Goal: Find contact information: Find contact information

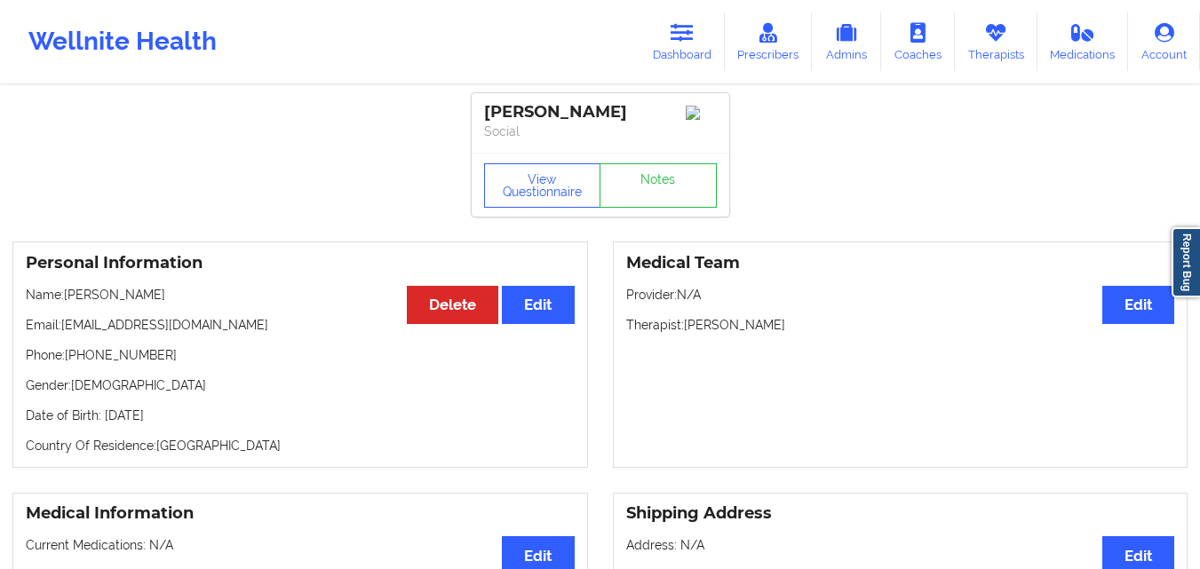
click at [669, 42] on link "Dashboard" at bounding box center [682, 41] width 85 height 59
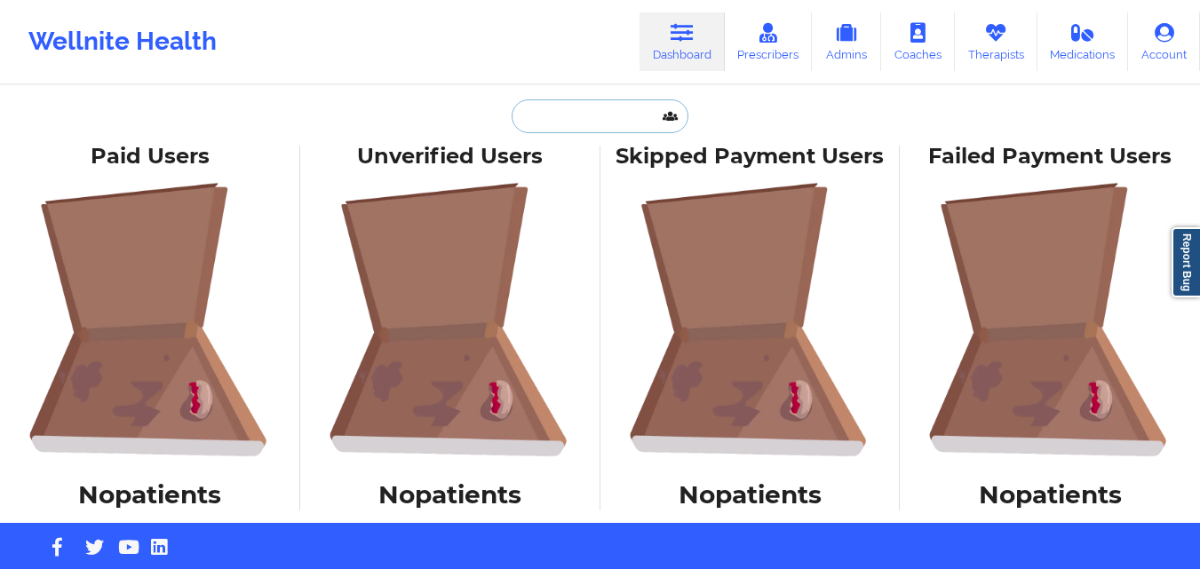
click at [575, 109] on input "text" at bounding box center [600, 116] width 176 height 34
paste input "[PERSON_NAME]"
type input "[PERSON_NAME]"
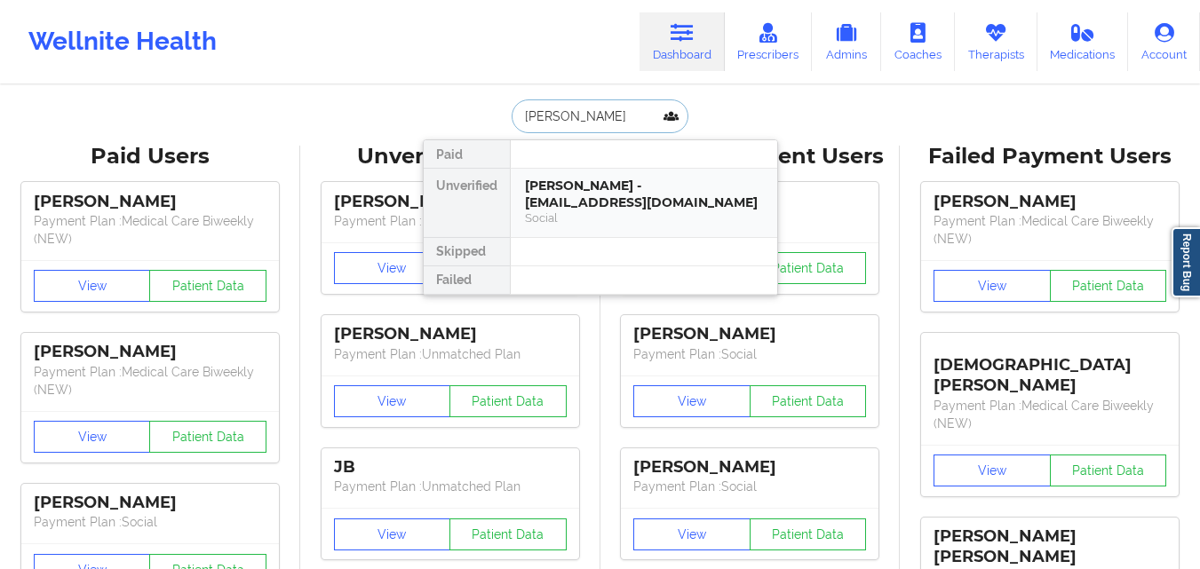
click at [545, 187] on div "[PERSON_NAME] - [EMAIL_ADDRESS][DOMAIN_NAME]" at bounding box center [644, 194] width 238 height 33
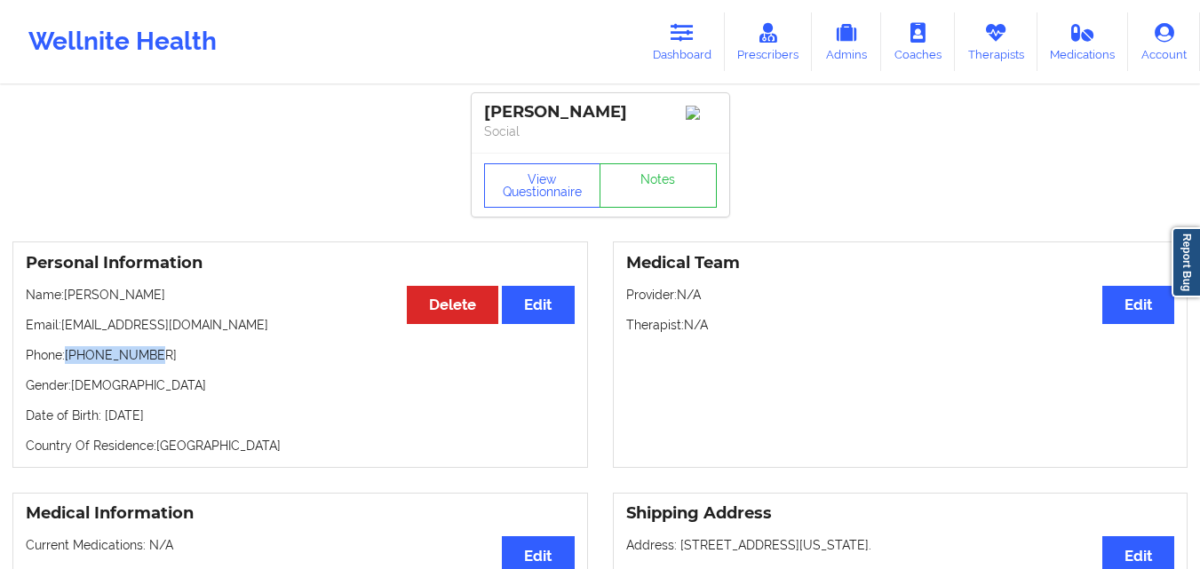
drag, startPoint x: 70, startPoint y: 359, endPoint x: 175, endPoint y: 369, distance: 105.3
click at [175, 364] on p "Phone: [PHONE_NUMBER]" at bounding box center [300, 355] width 549 height 18
copy p "[PHONE_NUMBER]"
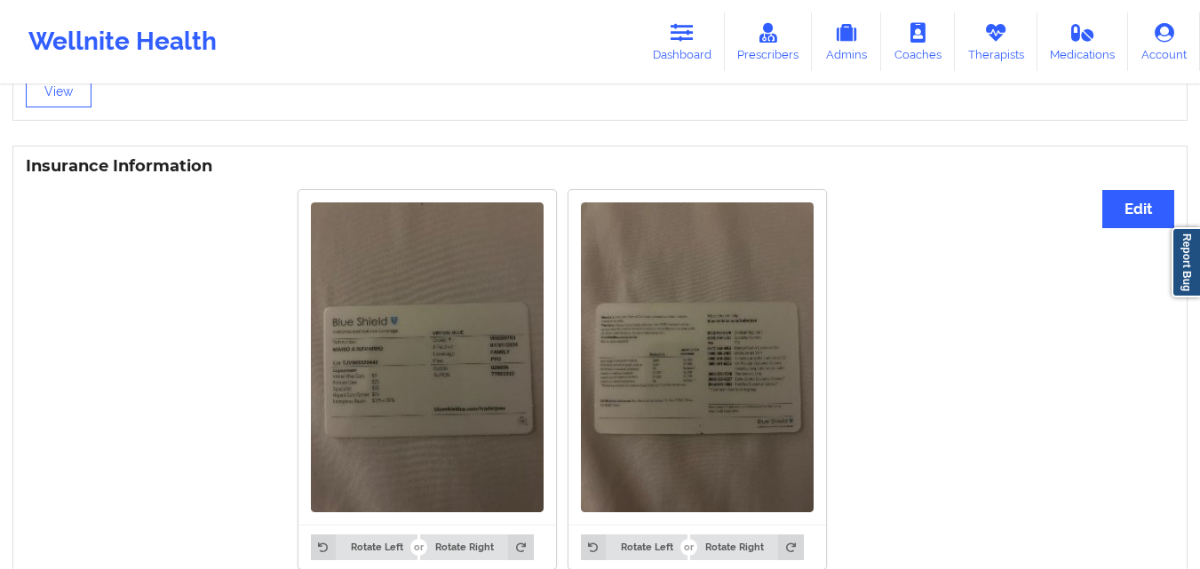
scroll to position [1265, 0]
